Goal: Information Seeking & Learning: Find specific fact

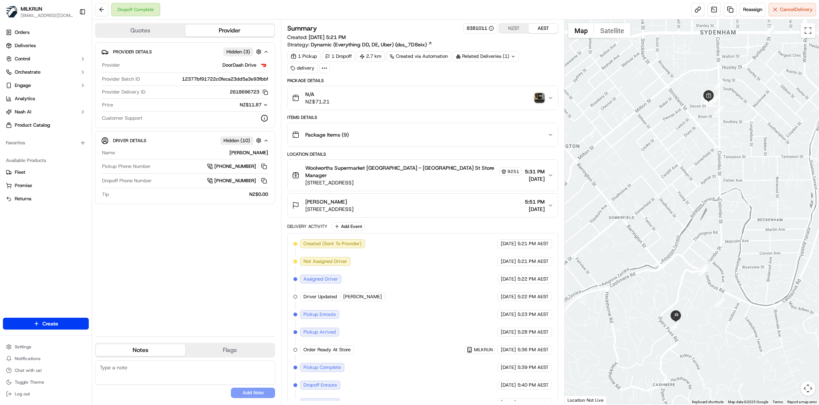
click at [540, 103] on img "button" at bounding box center [539, 98] width 10 height 10
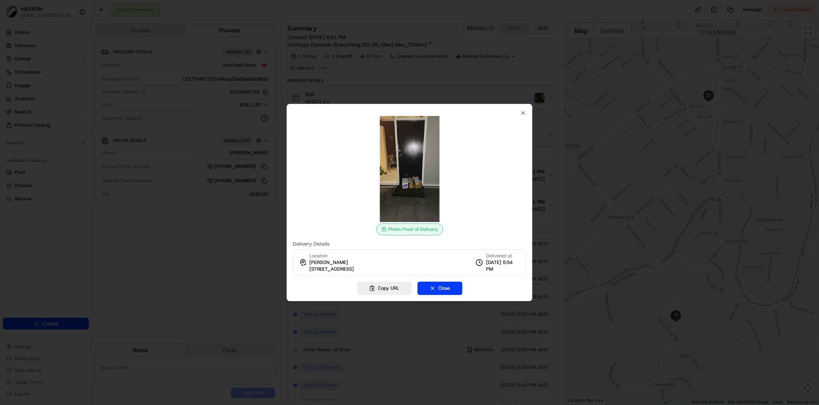
click at [528, 113] on div "Photo Proof of Delivery Delivery Details Location Jay Schwartfeger 5B Whareora …" at bounding box center [410, 202] width 246 height 197
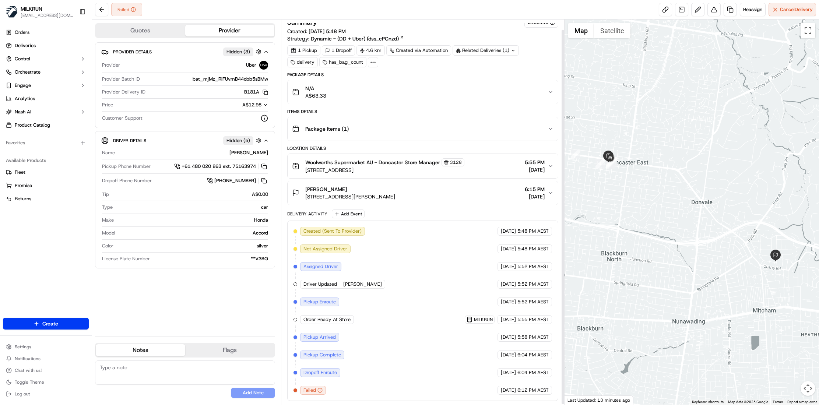
scroll to position [10, 0]
click at [745, 8] on span "Reassign" at bounding box center [752, 9] width 19 height 7
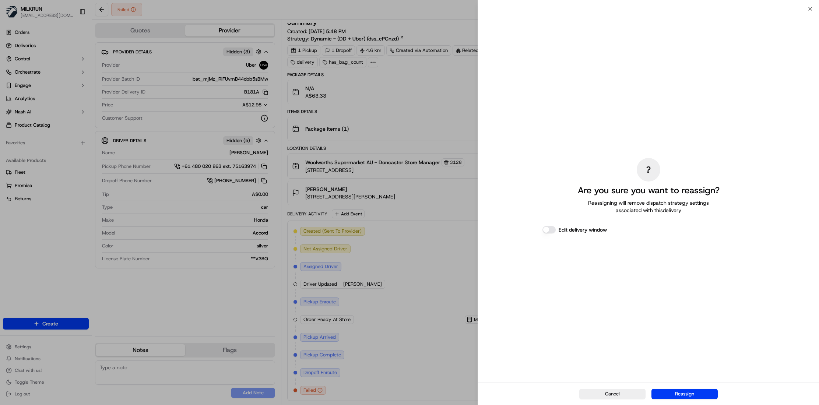
click at [680, 393] on button "Reassign" at bounding box center [685, 394] width 66 height 10
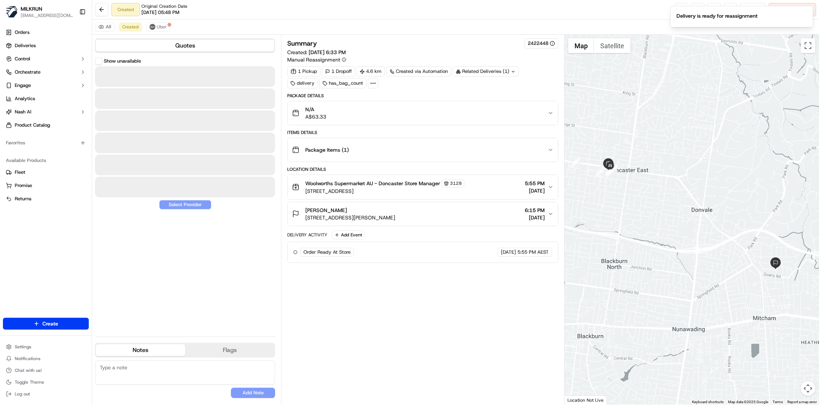
scroll to position [0, 0]
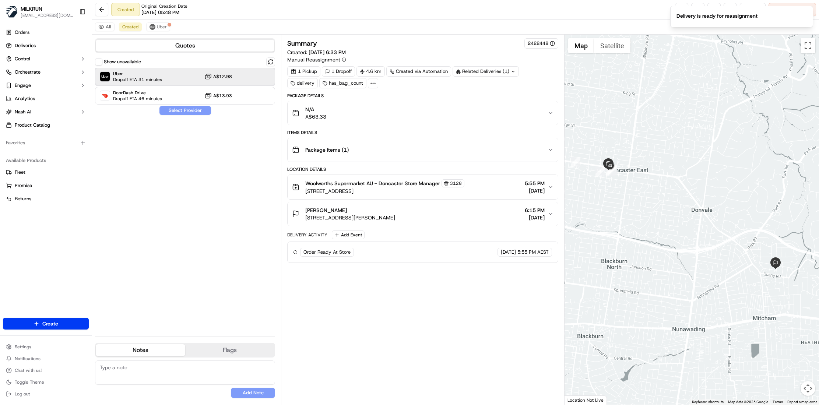
click at [144, 78] on span "Dropoff ETA 31 minutes" at bounding box center [137, 80] width 49 height 6
click at [187, 111] on button "Assign Provider" at bounding box center [185, 110] width 52 height 9
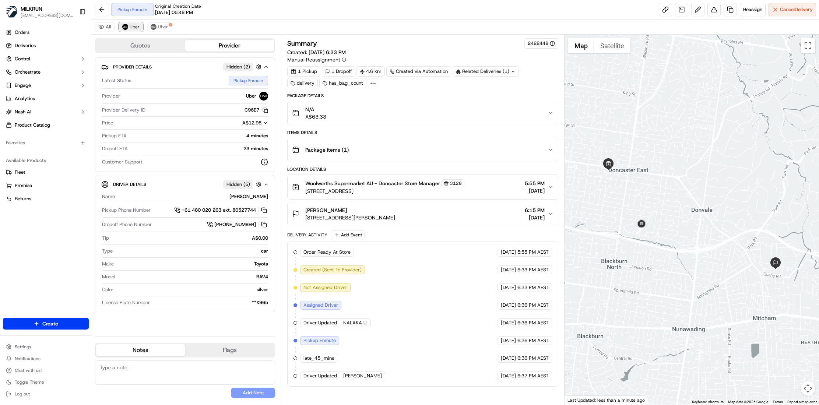
click at [134, 24] on span "Uber" at bounding box center [135, 27] width 10 height 6
click at [35, 46] on span "Deliveries" at bounding box center [25, 45] width 21 height 7
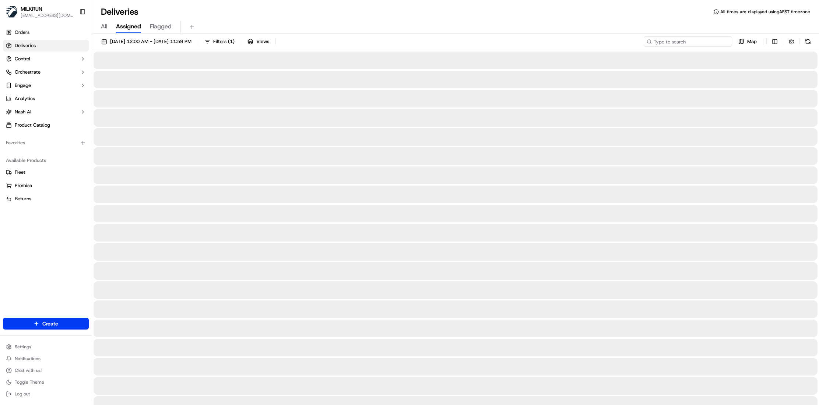
click at [688, 42] on input at bounding box center [688, 41] width 88 height 10
paste input "bc2304d8-6936-458c-a415-09e707647c0d"
type input "bc2304d8-6936-458c-a415-09e707647c0d"
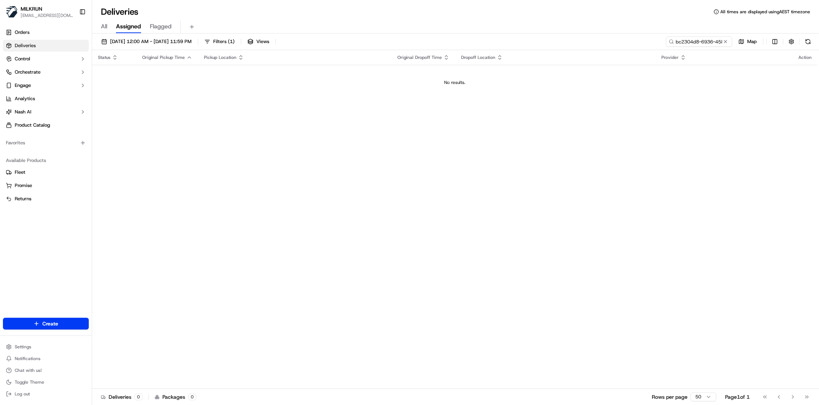
click at [103, 27] on span "All" at bounding box center [104, 26] width 6 height 9
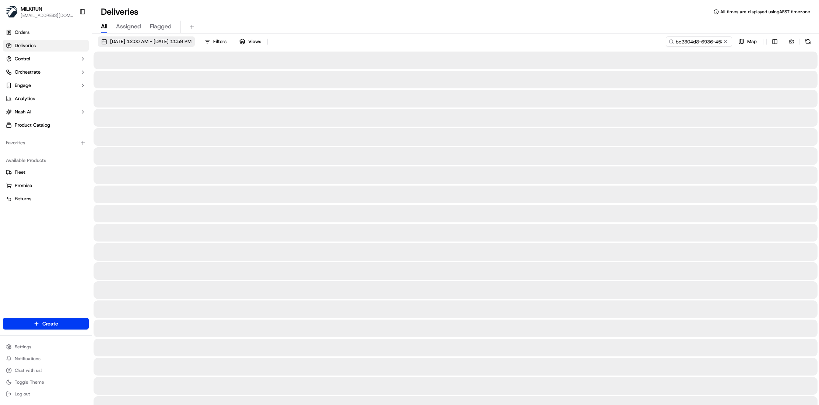
click at [148, 44] on span "18/09/2025 12:00 AM - 18/09/2025 11:59 PM" at bounding box center [150, 41] width 81 height 7
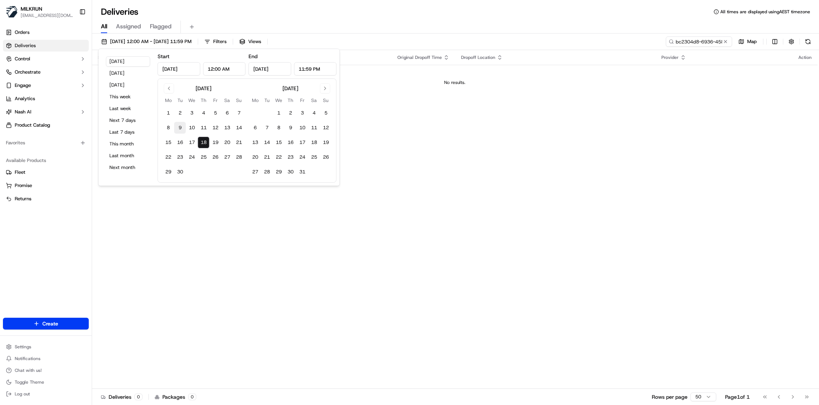
click at [181, 130] on button "9" at bounding box center [180, 128] width 12 height 12
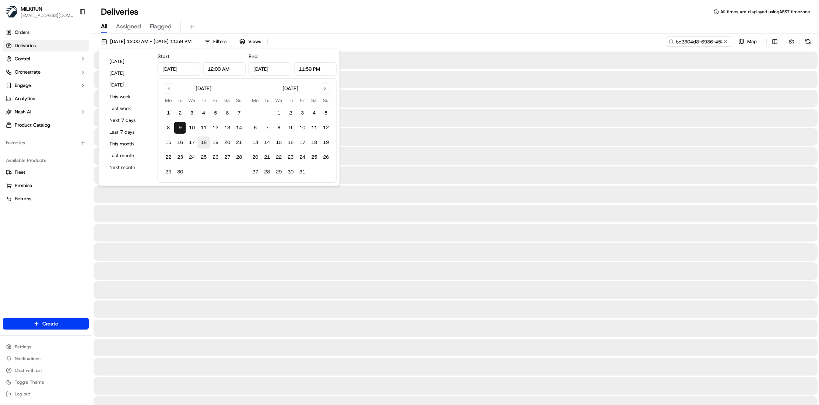
type input "Sep 9, 2025"
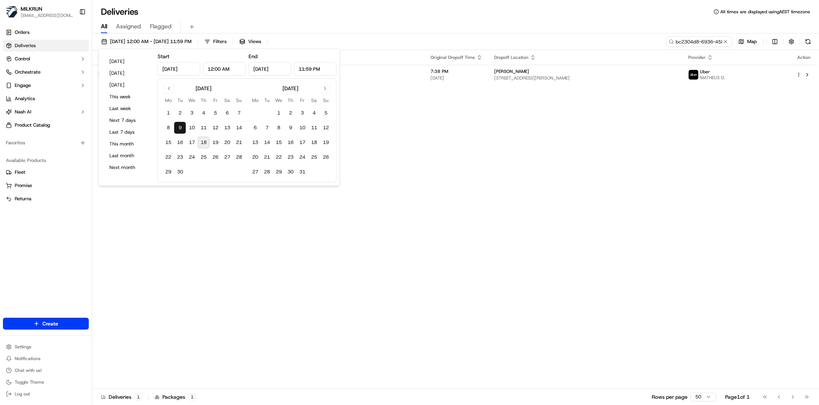
click at [633, 123] on div "Status Original Pickup Time Pickup Location Original Dropoff Time Dropoff Locat…" at bounding box center [455, 219] width 726 height 339
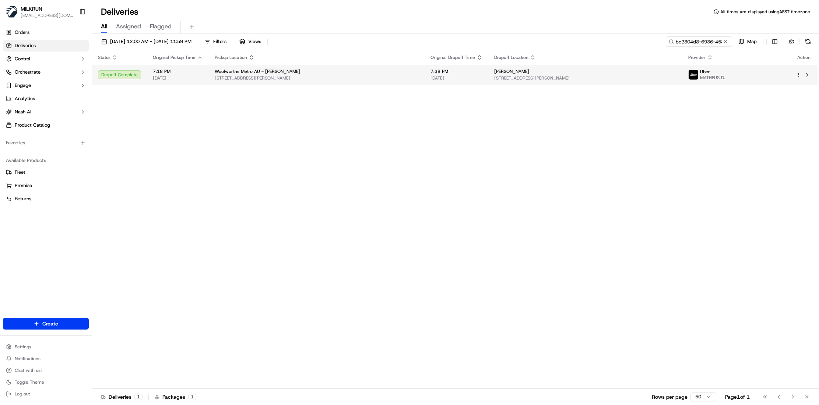
click at [301, 76] on span "[STREET_ADDRESS][PERSON_NAME]" at bounding box center [317, 78] width 204 height 6
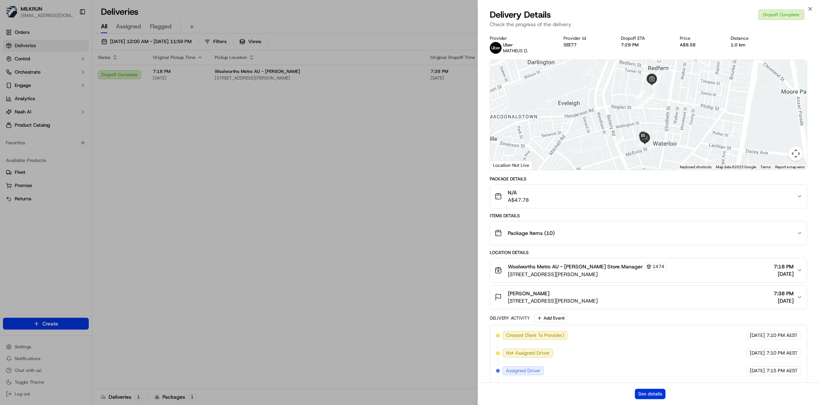
click at [657, 394] on button "See details" at bounding box center [650, 394] width 31 height 10
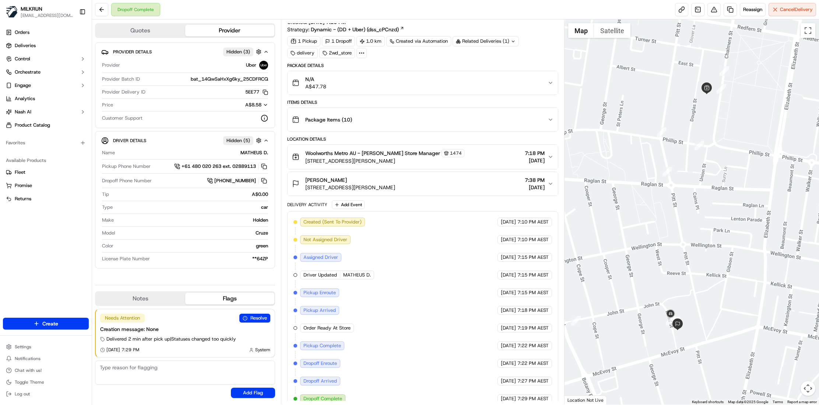
scroll to position [28, 0]
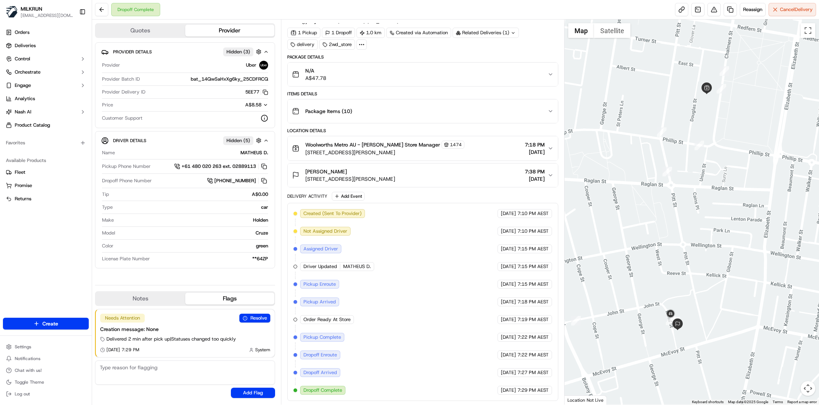
click at [807, 390] on button "Map camera controls" at bounding box center [808, 388] width 15 height 15
click at [791, 350] on button "Zoom in" at bounding box center [789, 351] width 15 height 15
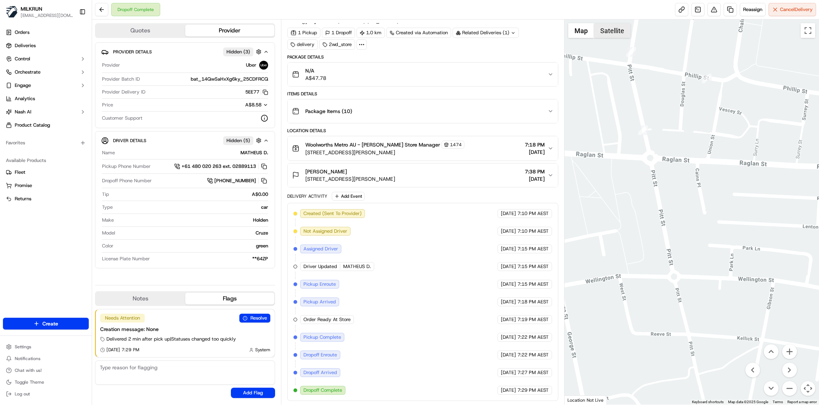
click at [619, 36] on button "Satellite" at bounding box center [612, 30] width 36 height 15
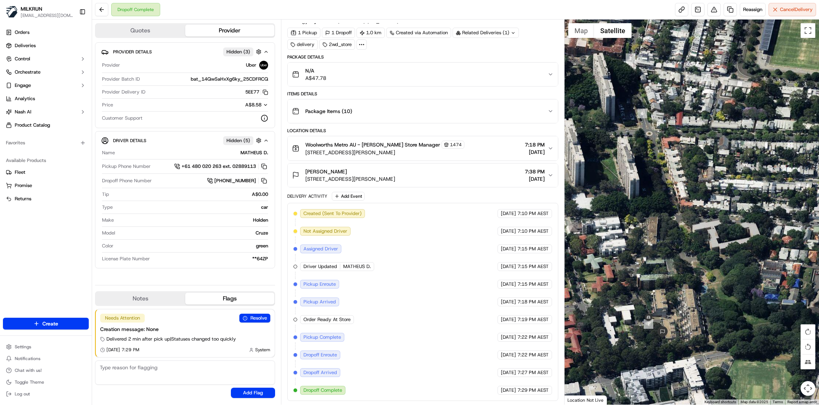
drag, startPoint x: 748, startPoint y: 267, endPoint x: 746, endPoint y: 190, distance: 77.7
click at [746, 190] on div at bounding box center [692, 212] width 255 height 385
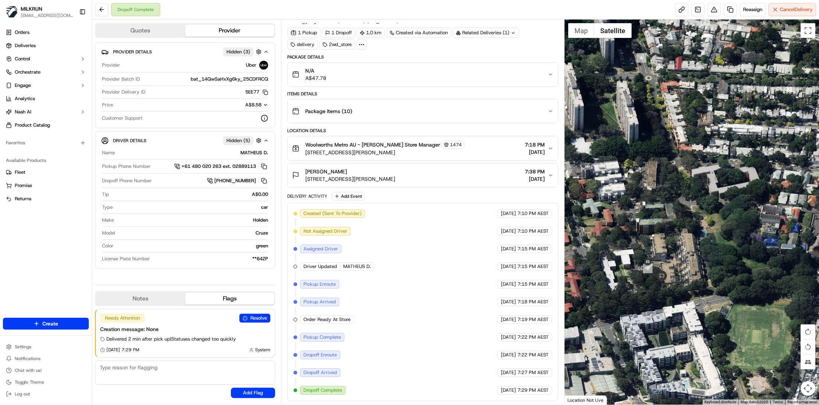
click at [809, 390] on button "Map camera controls" at bounding box center [808, 388] width 15 height 15
click at [790, 353] on button "Zoom in" at bounding box center [789, 351] width 15 height 15
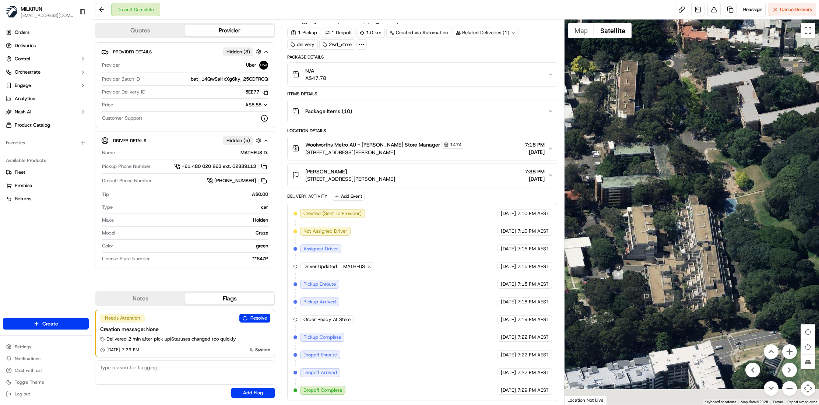
drag, startPoint x: 659, startPoint y: 300, endPoint x: 699, endPoint y: 208, distance: 99.9
click at [699, 208] on div at bounding box center [692, 212] width 255 height 385
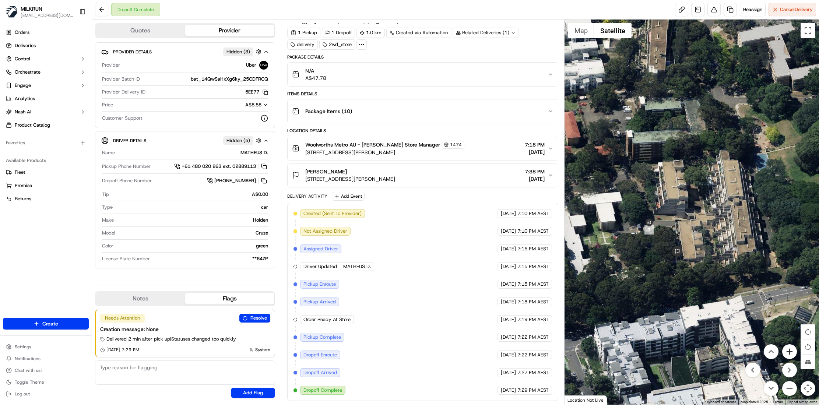
click at [791, 353] on button "Zoom in" at bounding box center [789, 351] width 15 height 15
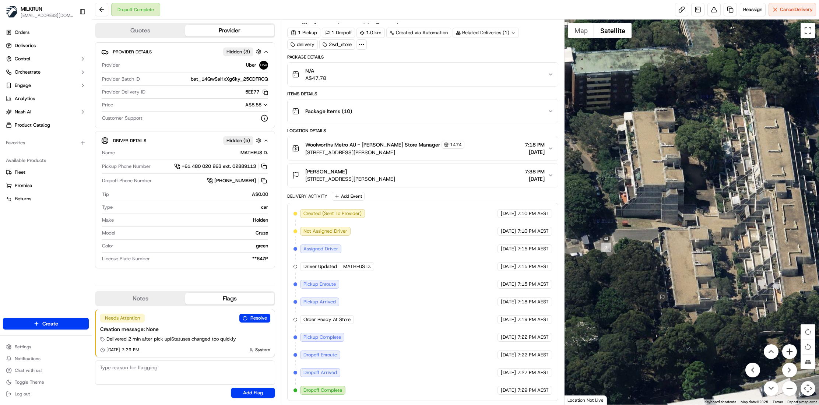
click at [791, 353] on button "Zoom in" at bounding box center [789, 351] width 15 height 15
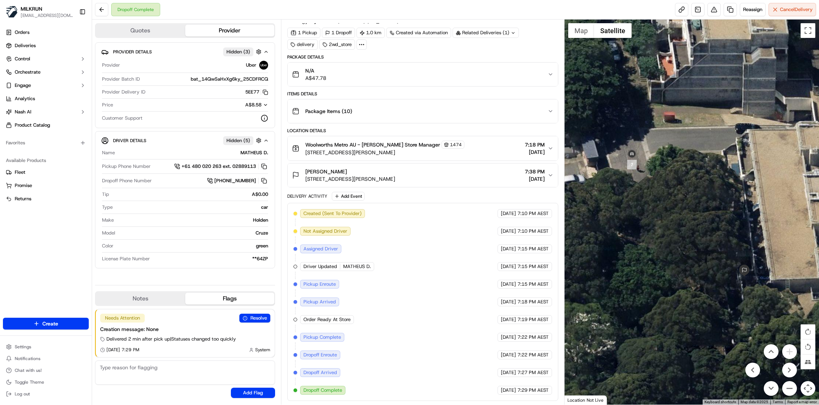
drag, startPoint x: 647, startPoint y: 303, endPoint x: 759, endPoint y: 184, distance: 163.4
click at [759, 184] on div at bounding box center [692, 212] width 255 height 385
click at [631, 153] on img at bounding box center [632, 154] width 12 height 12
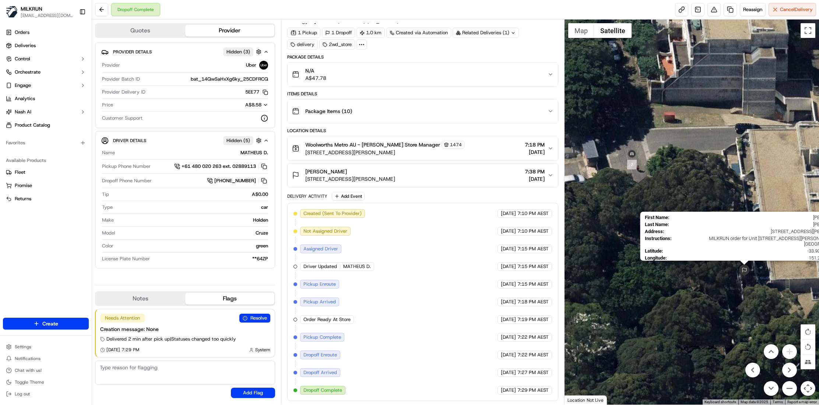
click at [747, 274] on img at bounding box center [744, 271] width 12 height 12
click at [745, 272] on img at bounding box center [744, 271] width 12 height 12
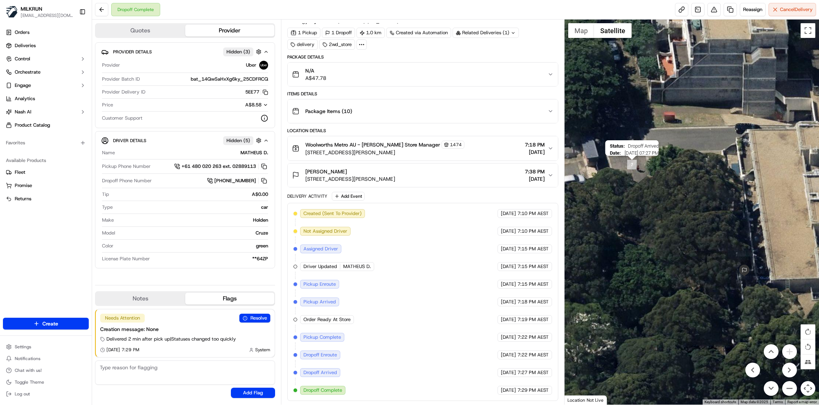
click at [634, 167] on img "7" at bounding box center [632, 165] width 10 height 10
click at [631, 153] on img at bounding box center [632, 154] width 12 height 12
click at [810, 359] on button "Tilt map" at bounding box center [808, 362] width 15 height 15
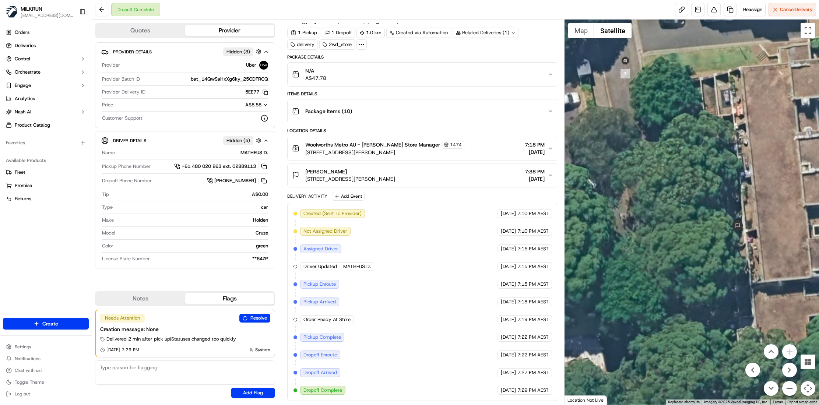
drag, startPoint x: 787, startPoint y: 253, endPoint x: 781, endPoint y: 181, distance: 72.5
click at [781, 181] on div at bounding box center [692, 212] width 255 height 385
drag, startPoint x: 428, startPoint y: 178, endPoint x: 306, endPoint y: 180, distance: 122.3
click at [306, 180] on button "[PERSON_NAME] Unit [STREET_ADDRESS][PERSON_NAME] 2017, AU 7:38 PM [DATE]" at bounding box center [423, 176] width 270 height 24
copy span "[STREET_ADDRESS][PERSON_NAME]"
